Goal: Navigation & Orientation: Understand site structure

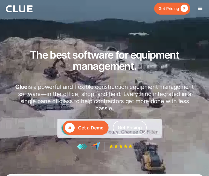
click at [202, 6] on div "menu" at bounding box center [200, 8] width 7 height 7
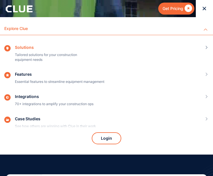
click at [22, 26] on div "Explore Clue" at bounding box center [102, 29] width 197 height 12
